Goal: Find specific page/section: Find specific page/section

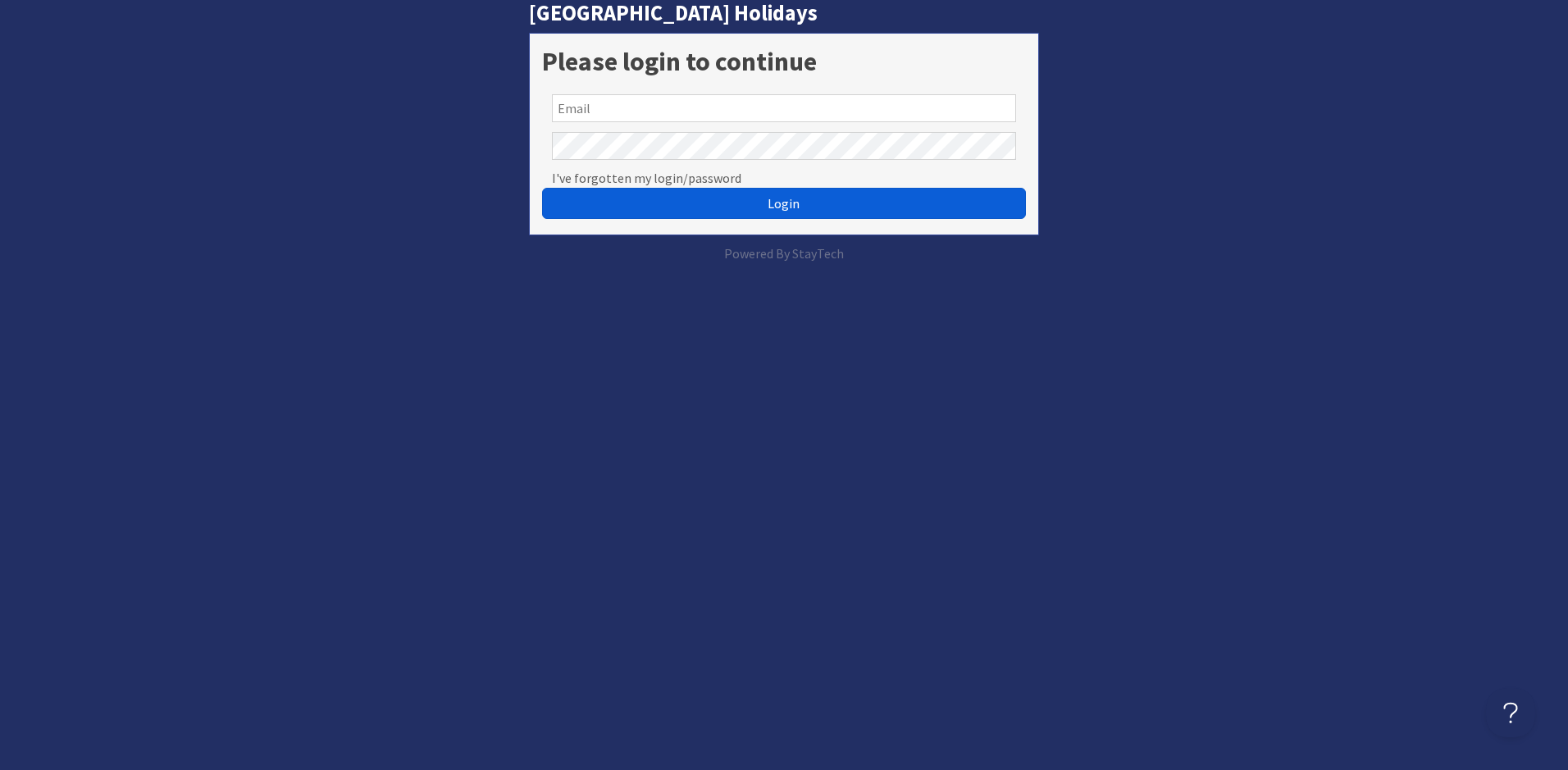
type input "[EMAIL_ADDRESS][DOMAIN_NAME]"
click at [743, 206] on button "Login" at bounding box center [783, 203] width 483 height 31
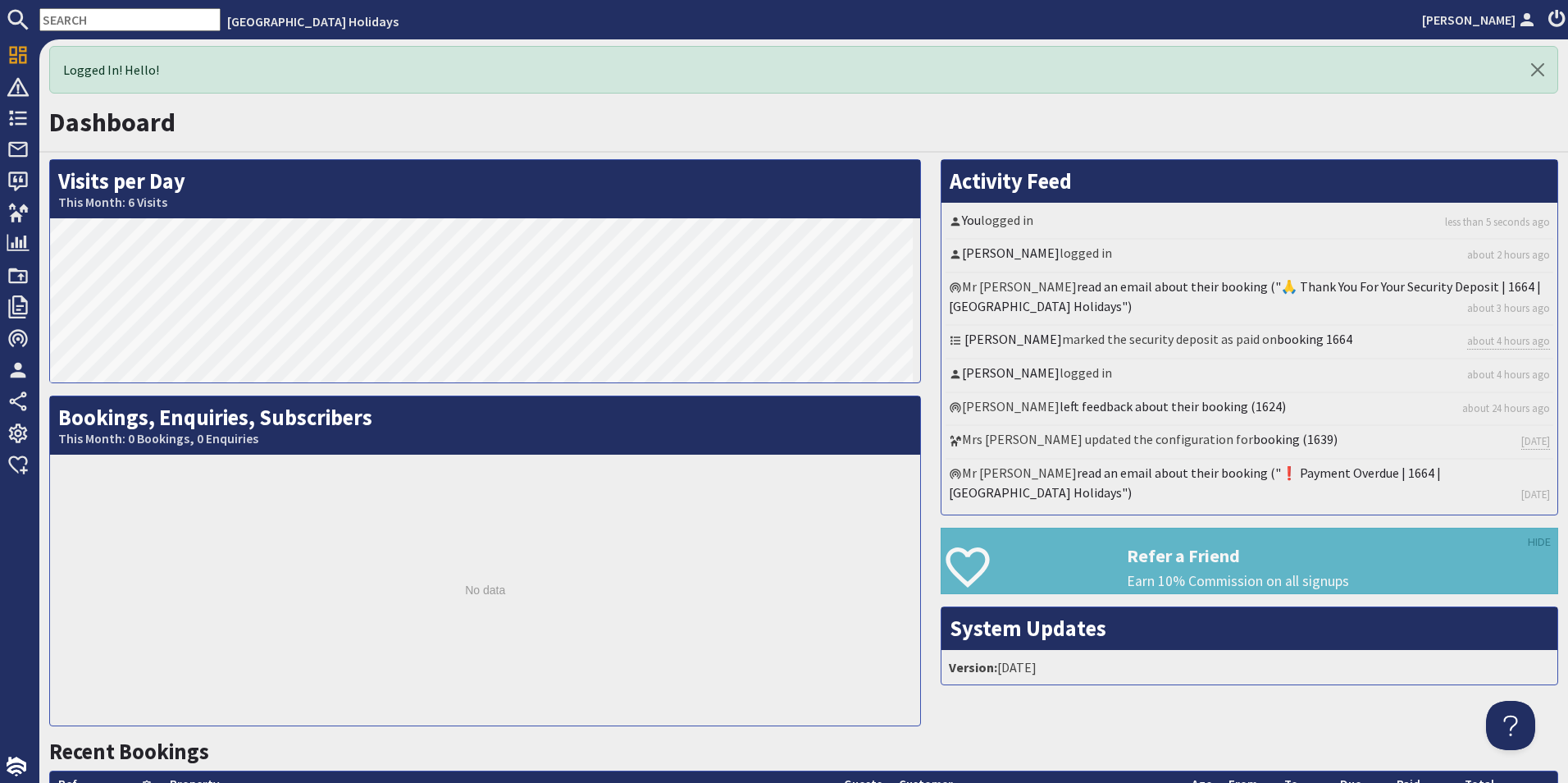
click at [138, 13] on input "text" at bounding box center [130, 19] width 181 height 23
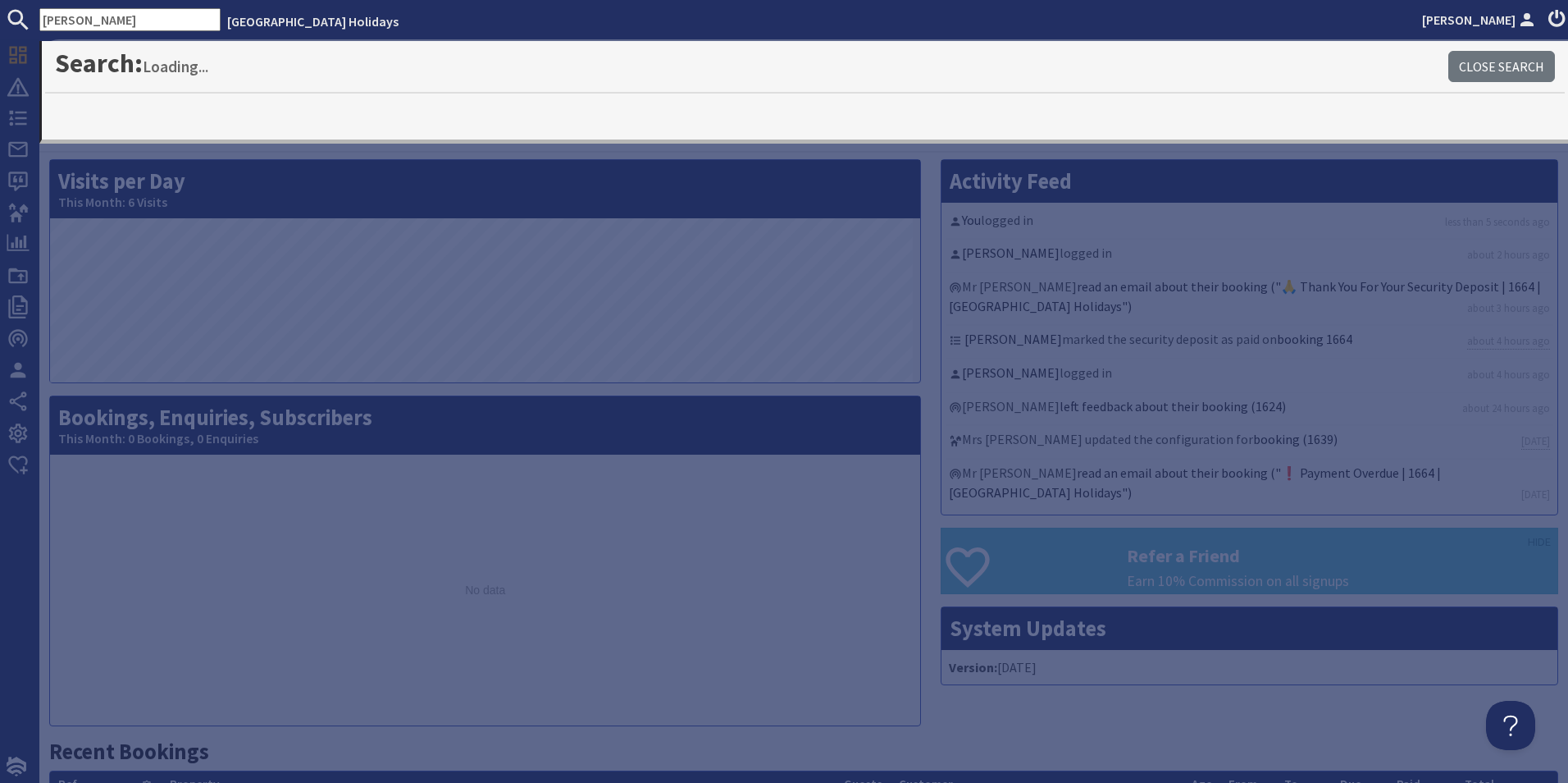
type input "marlene"
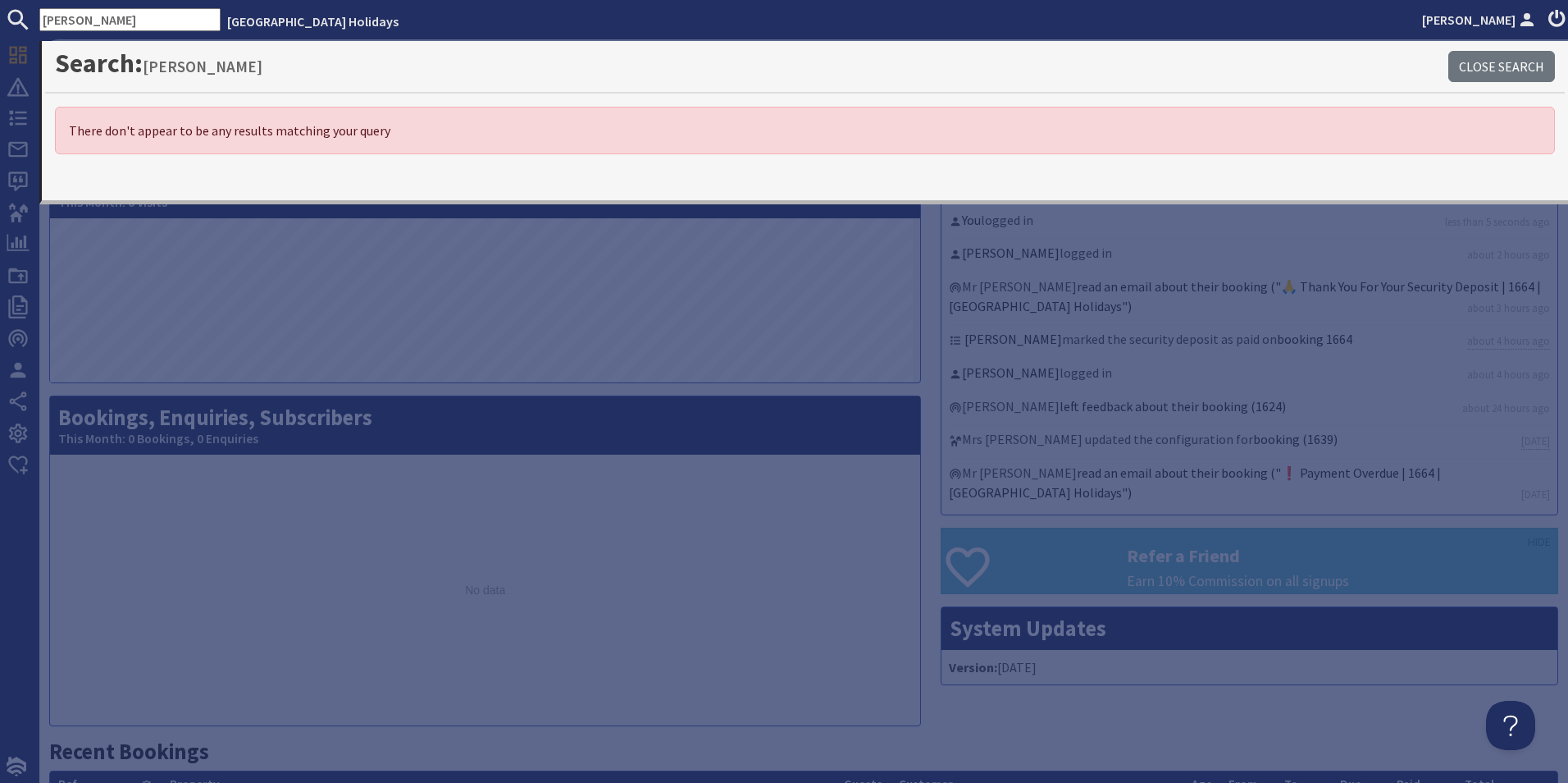
click at [122, 25] on input "marlene" at bounding box center [130, 19] width 181 height 23
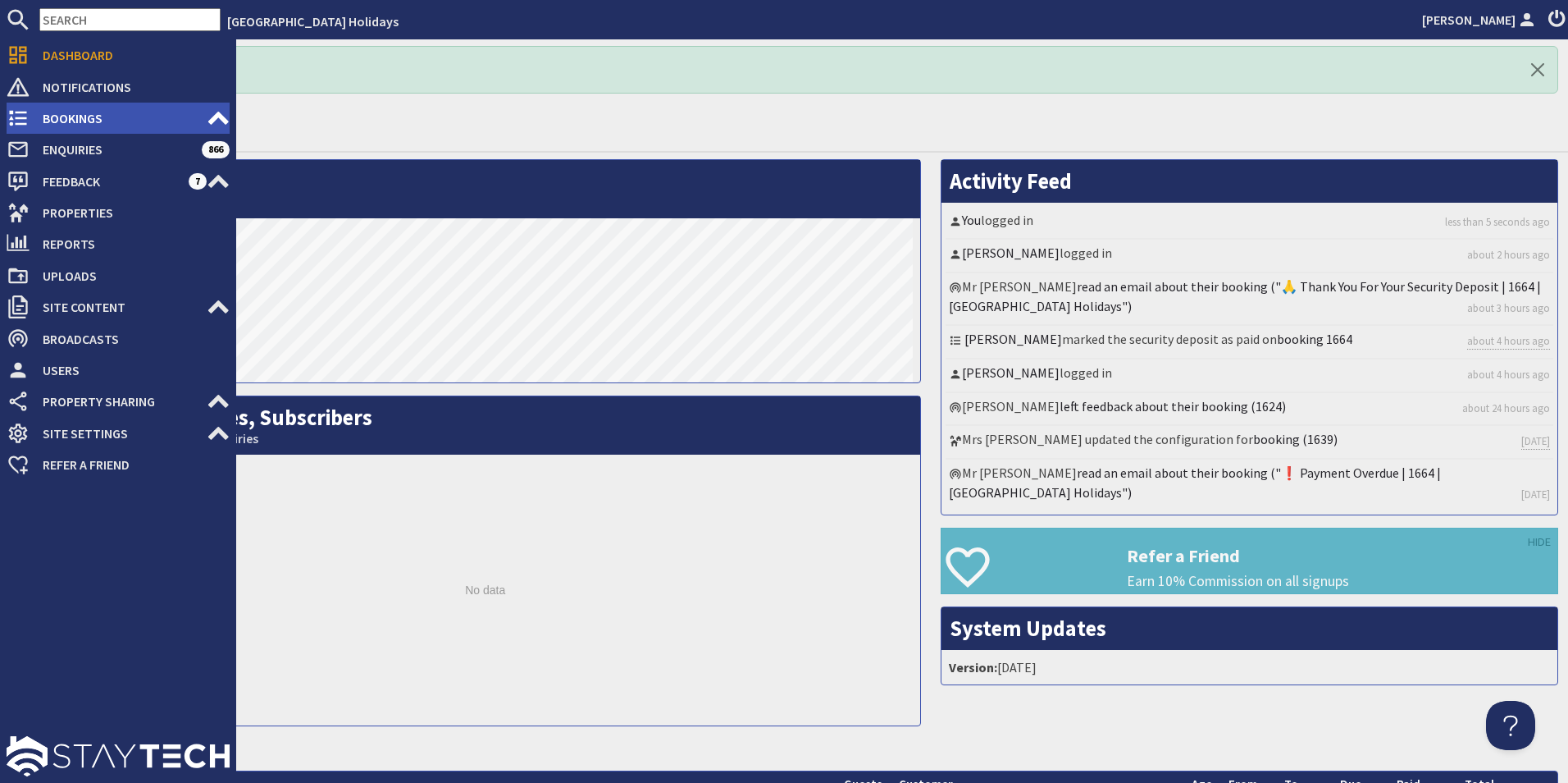
click at [11, 121] on icon at bounding box center [18, 118] width 23 height 23
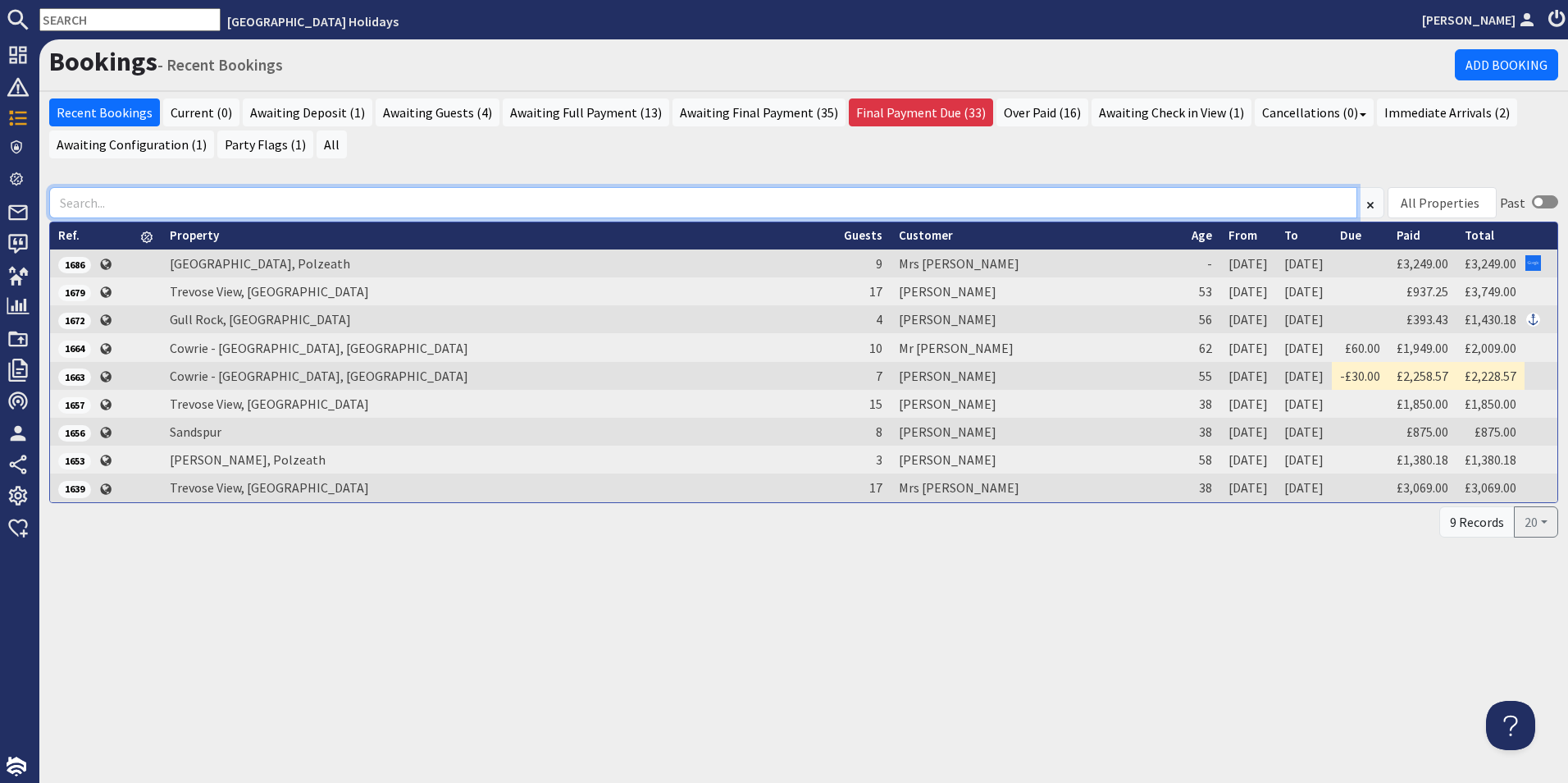
click at [172, 205] on input at bounding box center [702, 202] width 1308 height 31
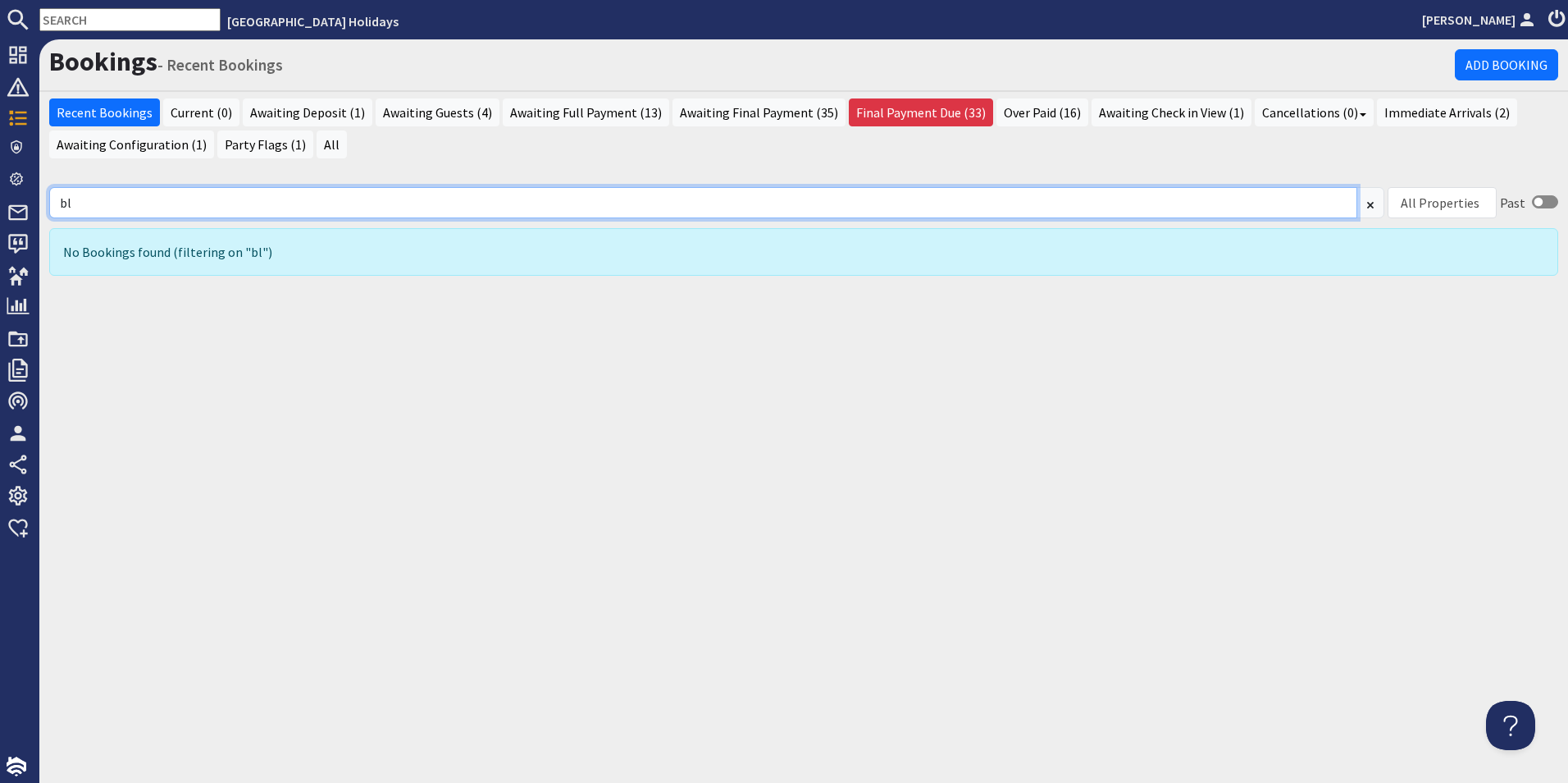
type input "b"
type input "m"
type input "l"
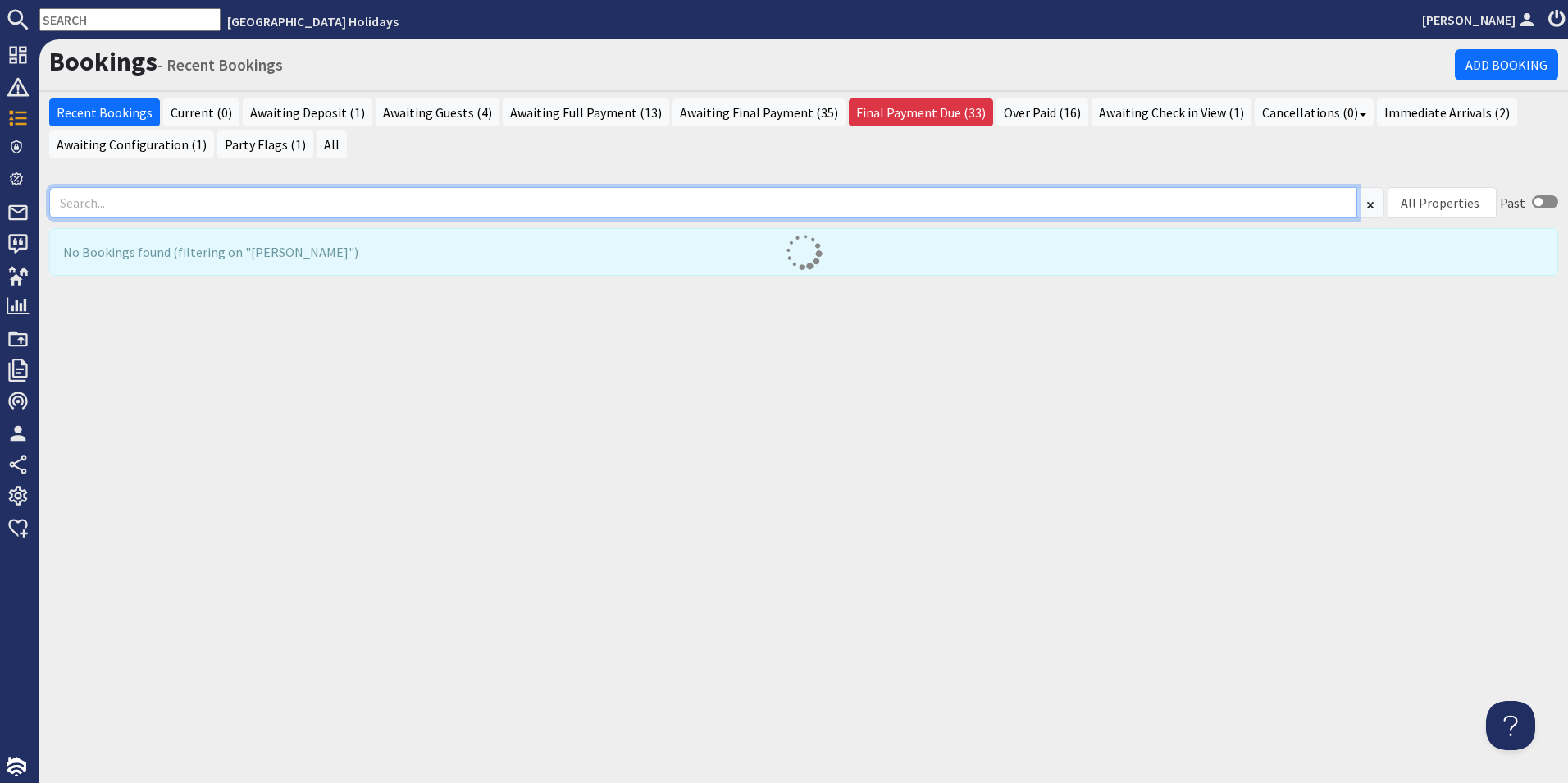
click at [190, 198] on input at bounding box center [702, 202] width 1308 height 31
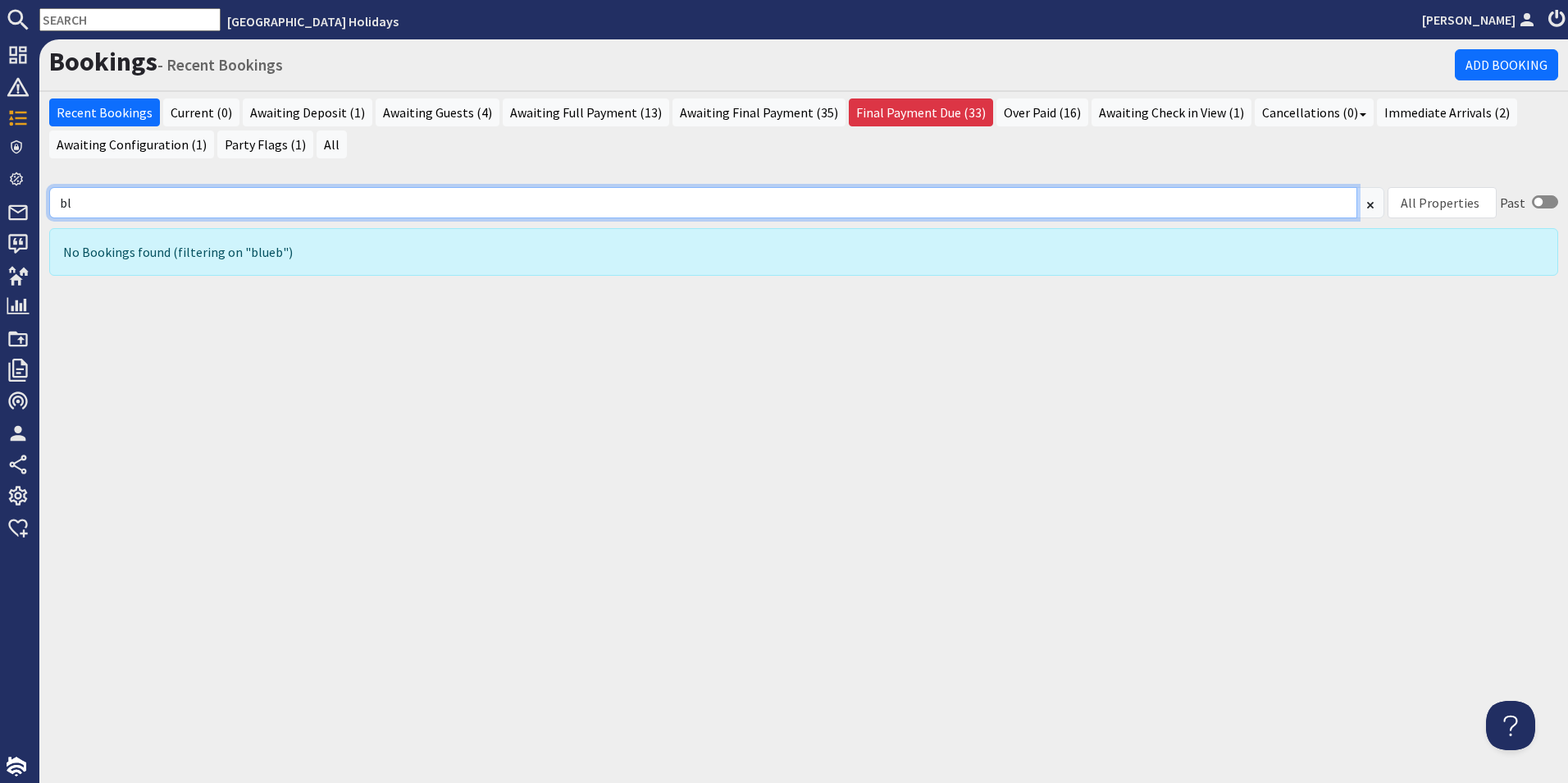
type input "b"
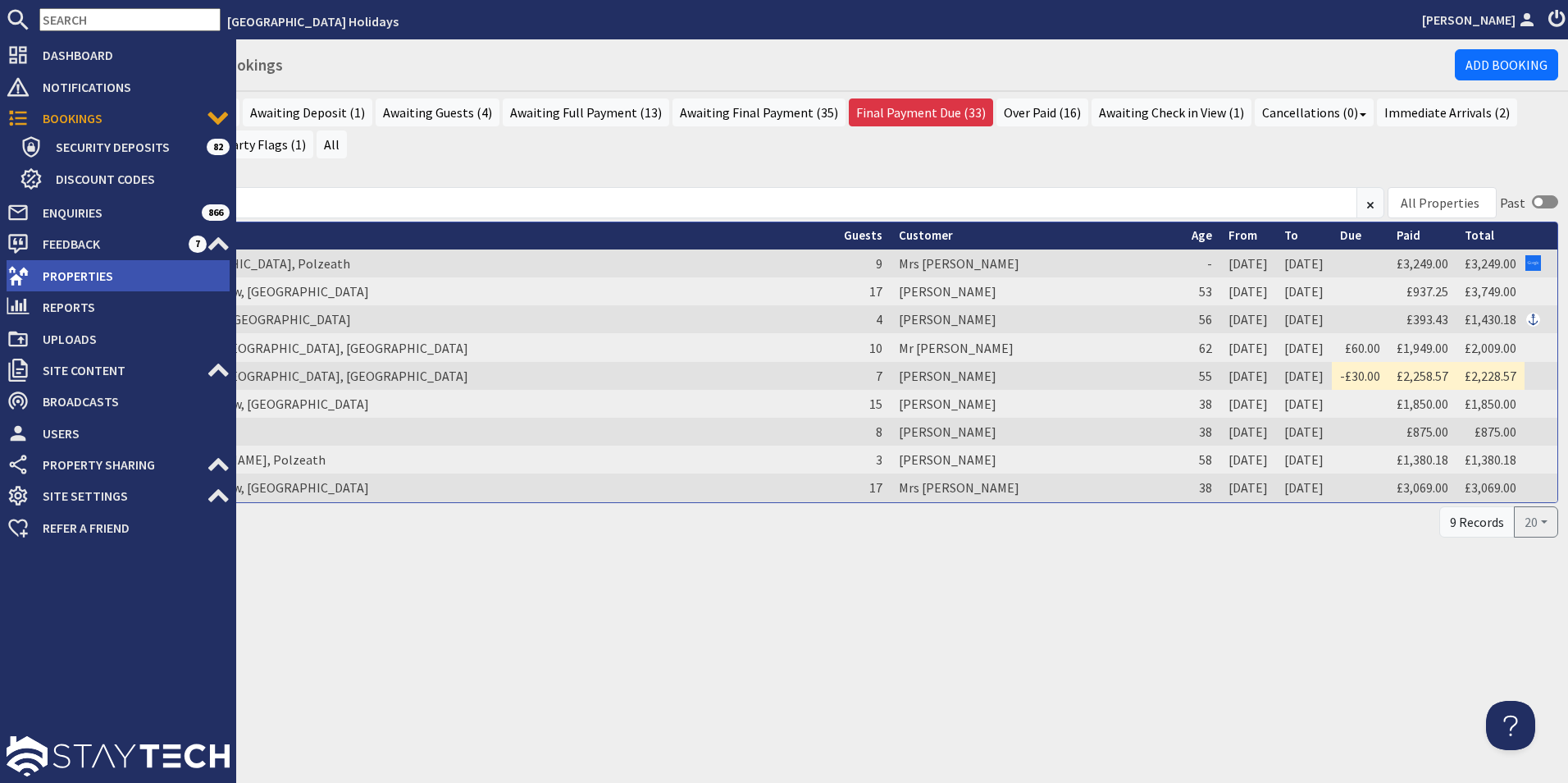
click at [82, 269] on span "Properties" at bounding box center [129, 275] width 200 height 26
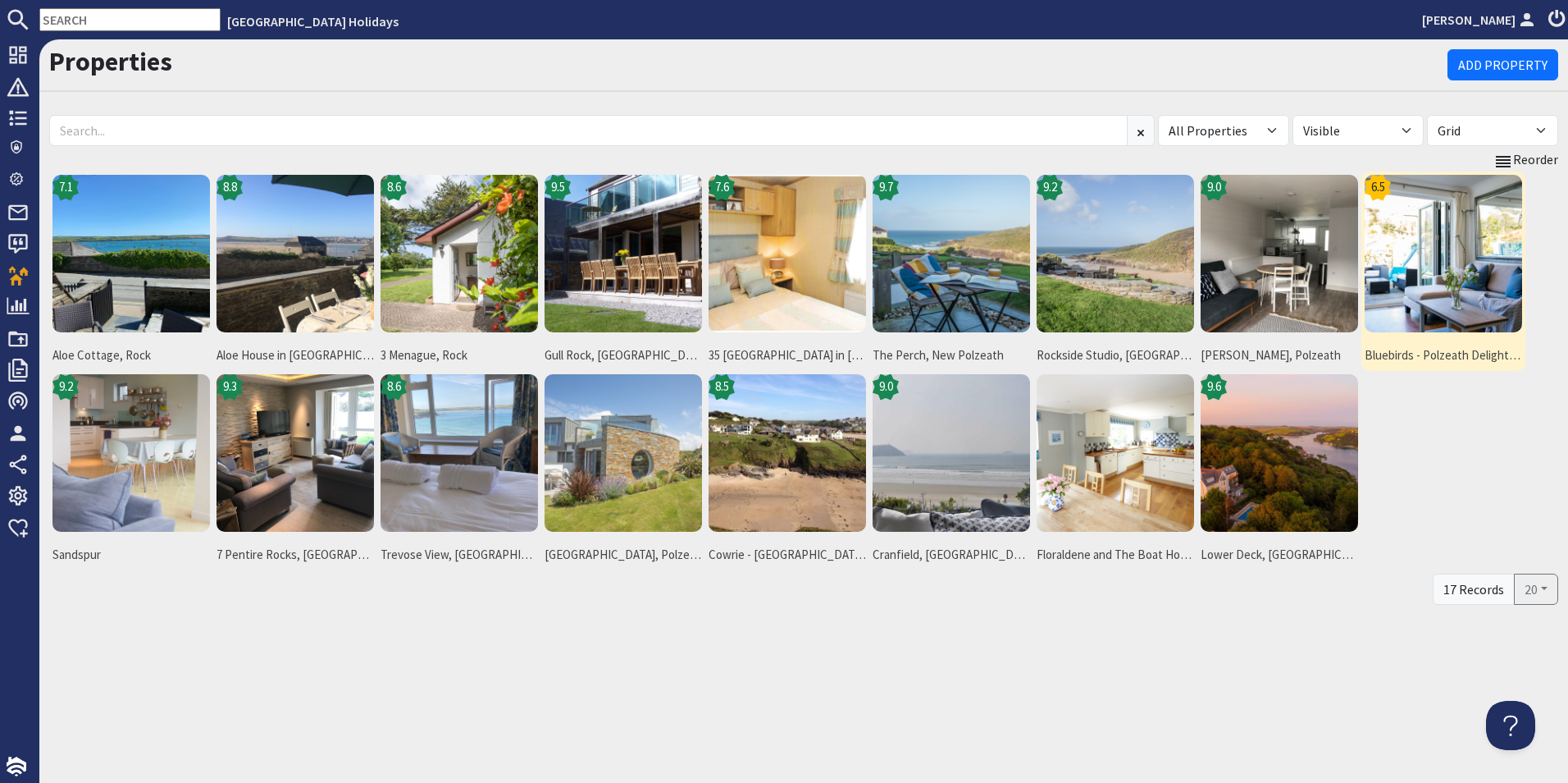
drag, startPoint x: 1450, startPoint y: 277, endPoint x: 1400, endPoint y: 314, distance: 62.2
click at [1450, 276] on img at bounding box center [1443, 254] width 157 height 157
